Goal: Task Accomplishment & Management: Manage account settings

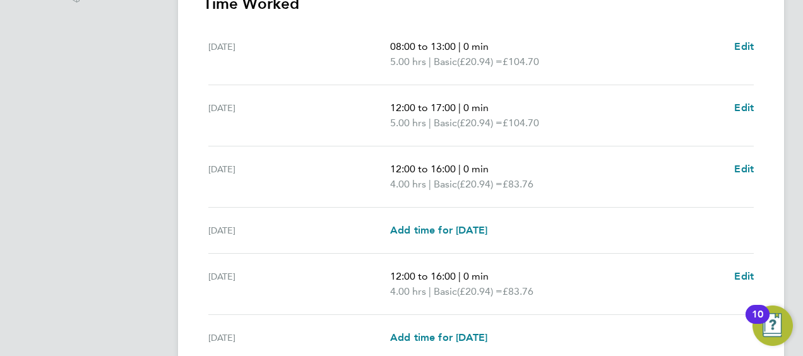
scroll to position [539, 0]
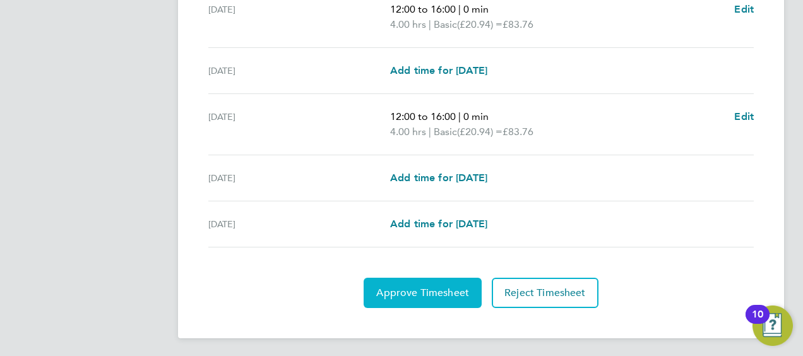
click at [414, 296] on span "Approve Timesheet" at bounding box center [422, 293] width 93 height 13
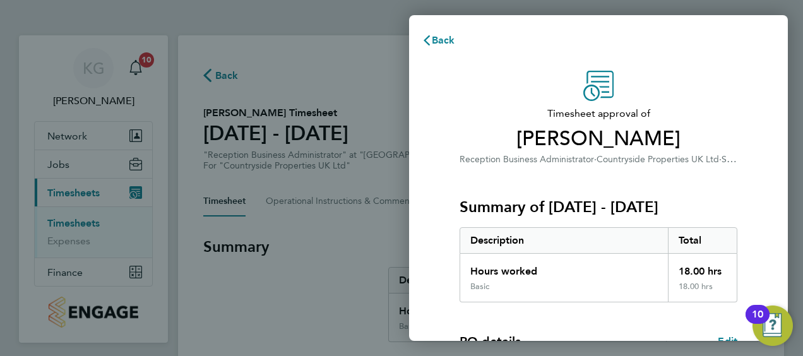
scroll to position [212, 0]
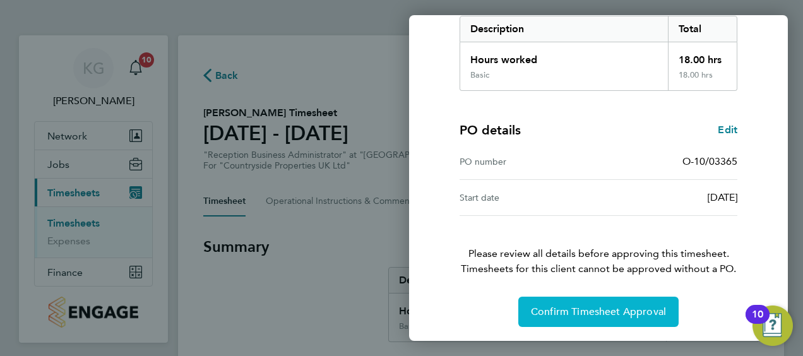
click at [591, 311] on span "Confirm Timesheet Approval" at bounding box center [598, 312] width 135 height 13
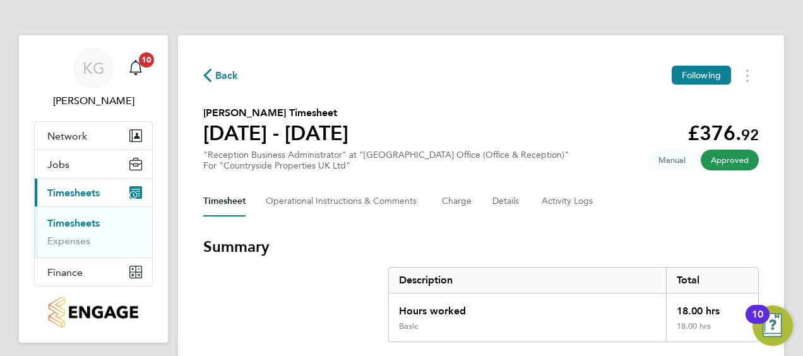
click at [72, 187] on span "Timesheets" at bounding box center [73, 193] width 52 height 12
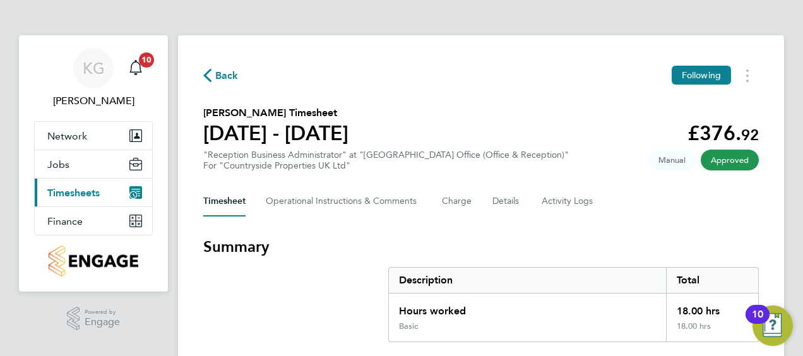
click at [72, 187] on span "Timesheets" at bounding box center [73, 193] width 52 height 12
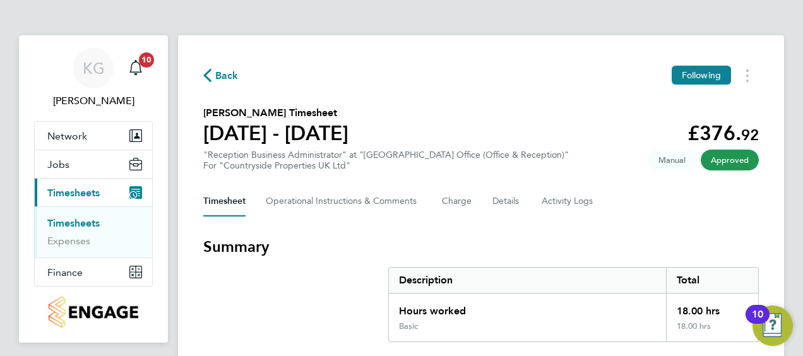
click at [73, 221] on link "Timesheets" at bounding box center [73, 223] width 52 height 12
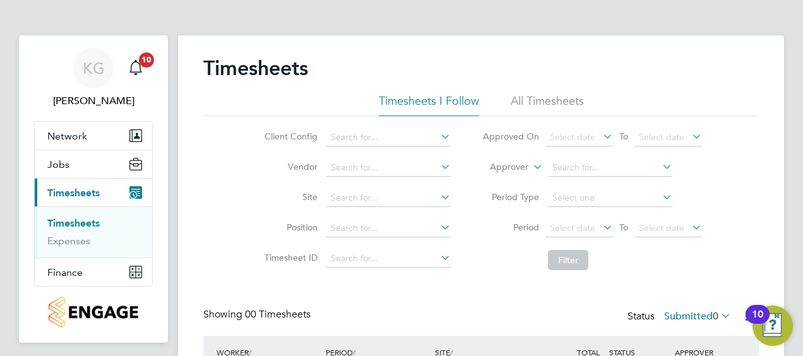
click at [529, 97] on li "All Timesheets" at bounding box center [547, 104] width 73 height 23
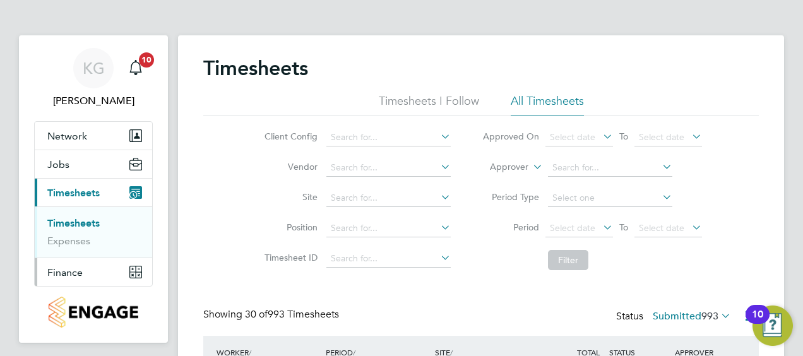
click at [88, 275] on button "Finance" at bounding box center [93, 272] width 117 height 28
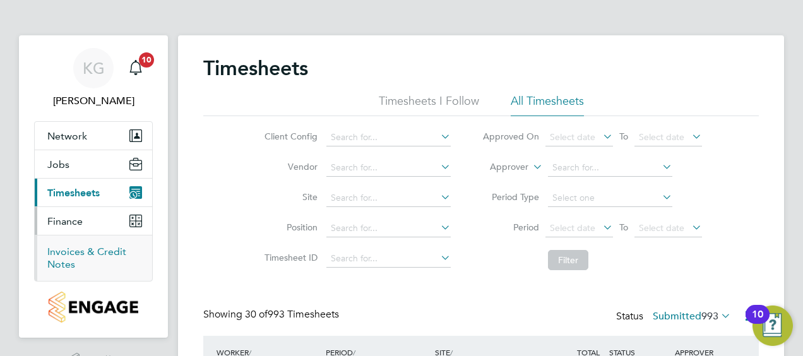
click at [61, 254] on link "Invoices & Credit Notes" at bounding box center [86, 258] width 79 height 25
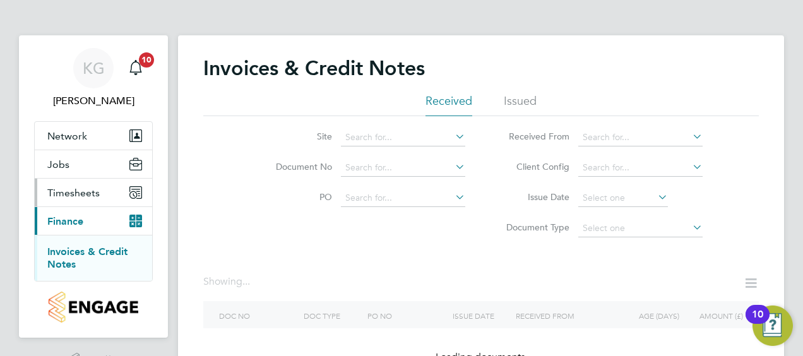
click at [77, 187] on span "Timesheets" at bounding box center [73, 193] width 52 height 12
